Goal: Obtain resource: Obtain resource

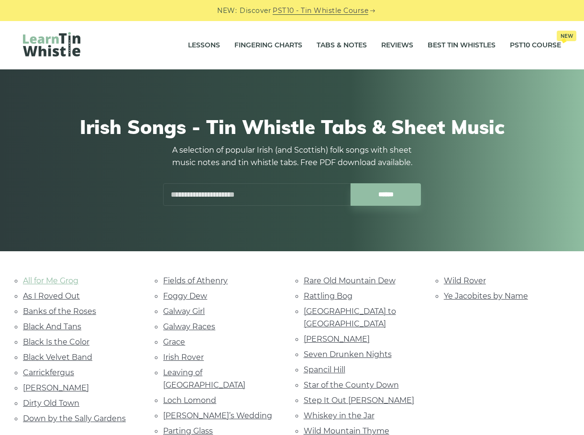
click at [54, 277] on link "All for Me Grog" at bounding box center [51, 280] width 56 height 9
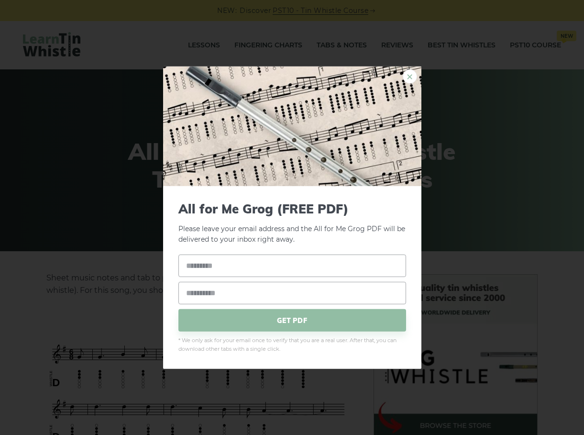
click at [409, 79] on link "×" at bounding box center [410, 76] width 14 height 14
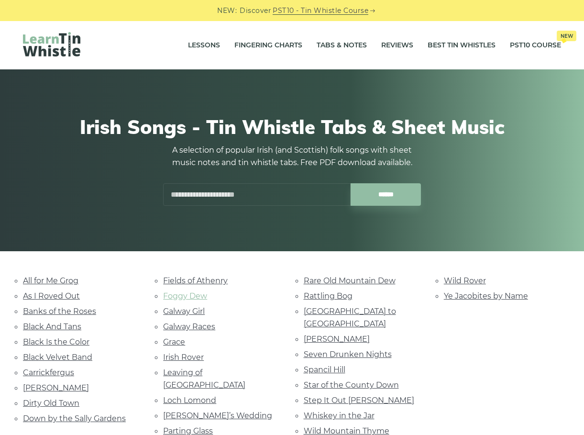
click at [188, 292] on link "Foggy Dew" at bounding box center [185, 296] width 44 height 9
click at [189, 310] on link "Galway Girl" at bounding box center [184, 311] width 42 height 9
click at [191, 357] on link "Irish Rover" at bounding box center [183, 357] width 41 height 9
click at [54, 294] on link "As I Roved Out" at bounding box center [51, 296] width 57 height 9
click at [64, 309] on link "Banks of the Roses" at bounding box center [59, 311] width 73 height 9
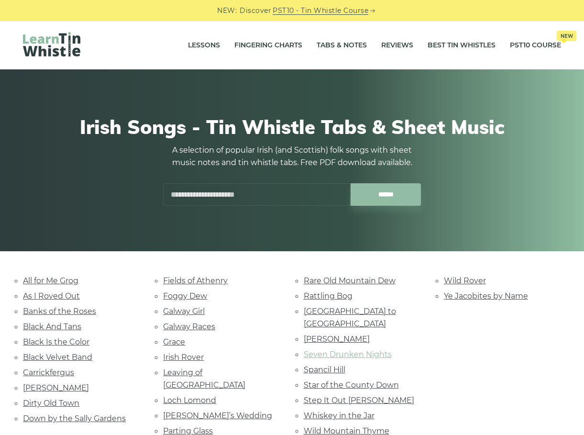
click at [343, 350] on link "Seven Drunken Nights" at bounding box center [348, 354] width 88 height 9
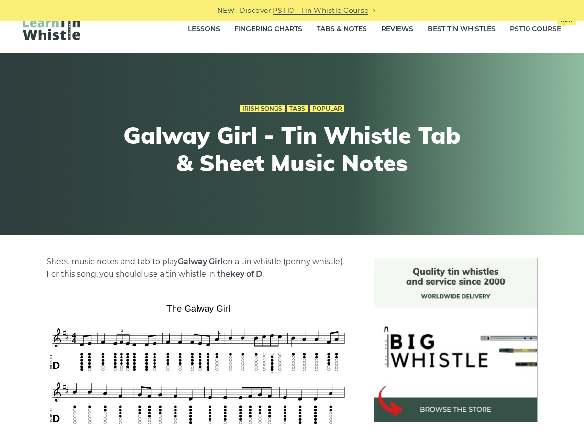
scroll to position [101, 0]
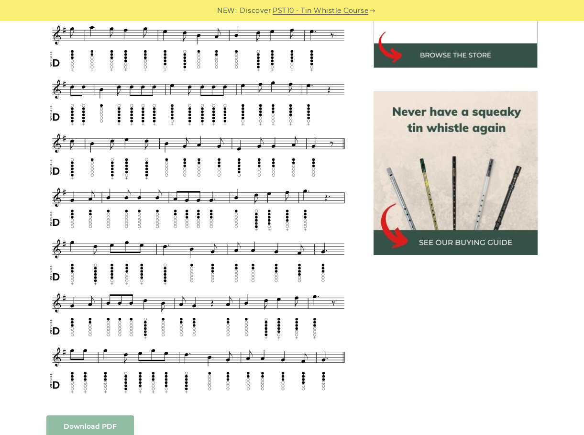
scroll to position [369, 0]
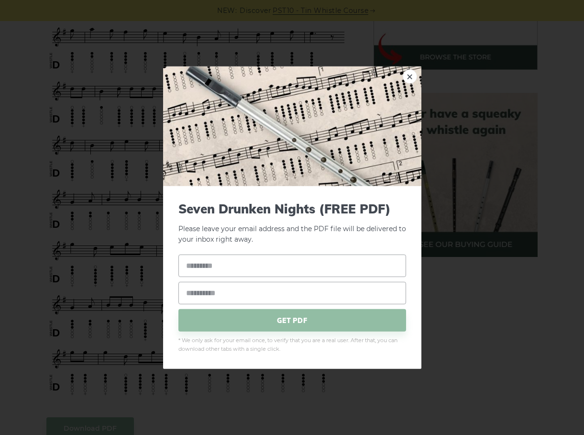
click at [481, 314] on div "× Seven Drunken Nights (FREE PDF) Please leave your email address and the PDF f…" at bounding box center [292, 217] width 584 height 435
click at [227, 267] on input "text" at bounding box center [293, 266] width 228 height 22
type input "**********"
click at [227, 314] on span "GET PDF" at bounding box center [293, 320] width 228 height 22
